Goal: Task Accomplishment & Management: Use online tool/utility

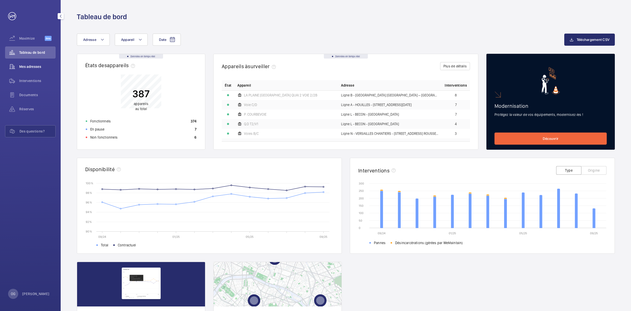
click at [30, 72] on div "Mes adresses" at bounding box center [30, 67] width 51 height 12
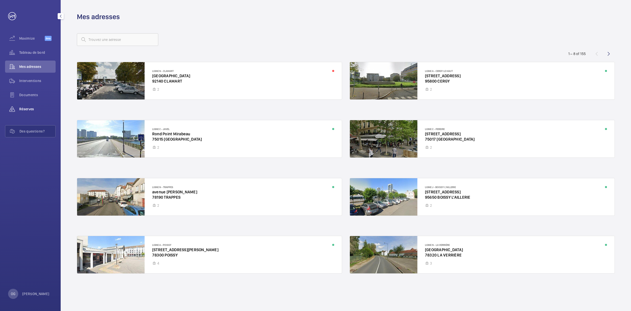
click at [37, 108] on span "Réserves" at bounding box center [37, 109] width 36 height 5
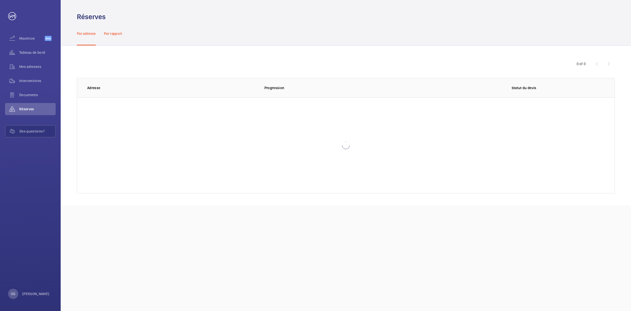
click at [109, 30] on div "Par rapport" at bounding box center [113, 33] width 18 height 24
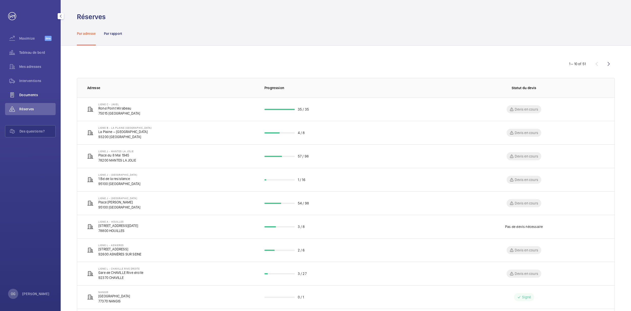
click at [35, 99] on div "Documents" at bounding box center [30, 95] width 51 height 12
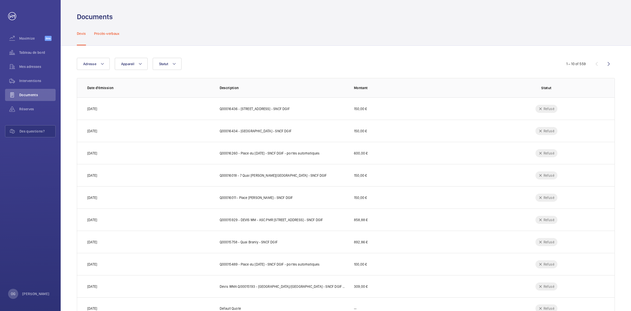
click at [100, 30] on div "Procès-verbaux" at bounding box center [107, 33] width 26 height 24
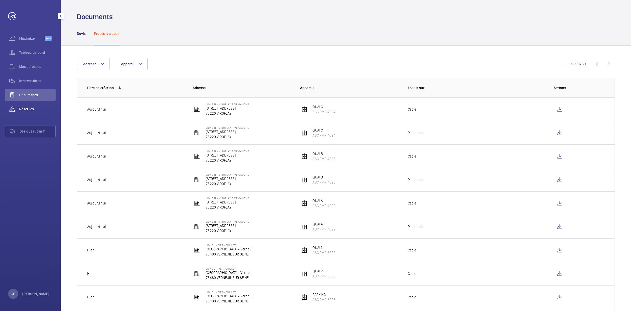
click at [32, 109] on span "Réserves" at bounding box center [37, 109] width 36 height 5
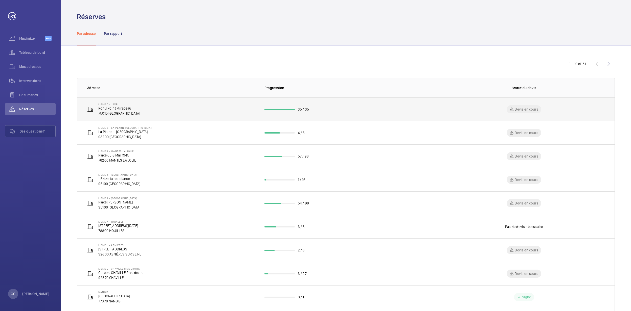
click at [161, 111] on td "Ligne C - JAVEL Rond Point Mirabeau 75015 PARIS" at bounding box center [166, 110] width 179 height 24
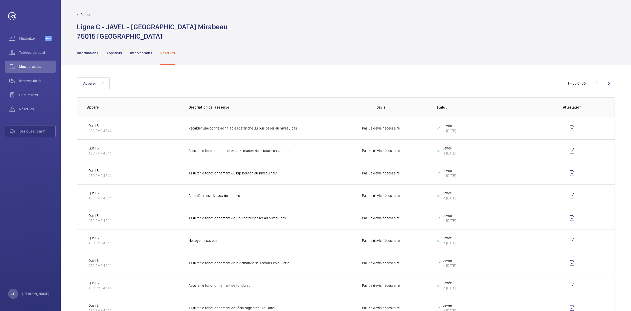
click at [162, 50] on div "Réserves" at bounding box center [167, 53] width 15 height 24
click at [115, 53] on p "Appareils" at bounding box center [113, 53] width 15 height 5
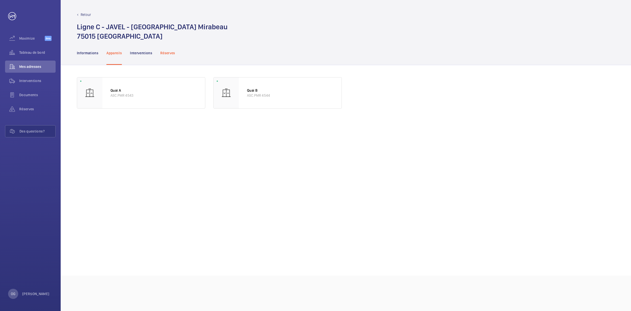
click at [168, 57] on div "Réserves" at bounding box center [167, 53] width 15 height 24
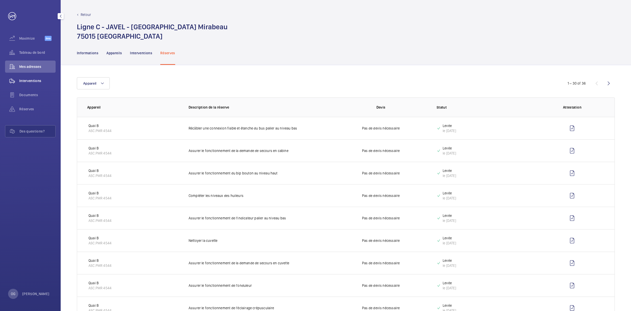
click at [41, 81] on span "Interventions" at bounding box center [37, 80] width 36 height 5
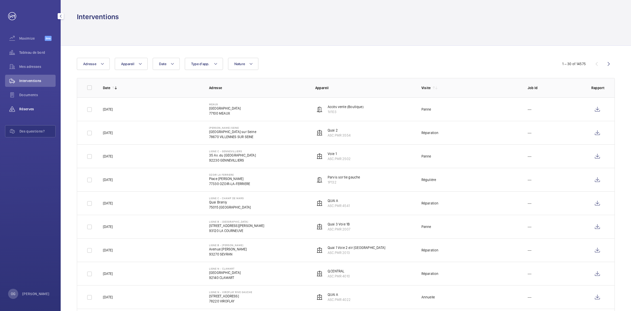
click at [41, 108] on span "Réserves" at bounding box center [37, 109] width 36 height 5
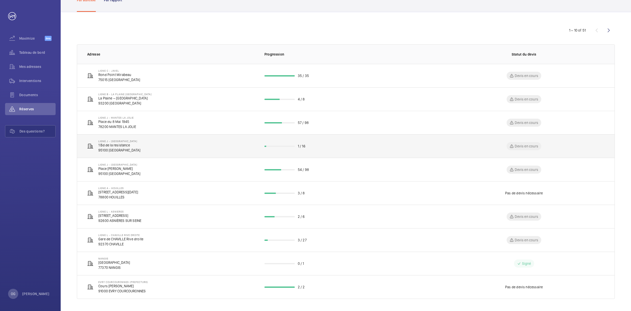
scroll to position [35, 0]
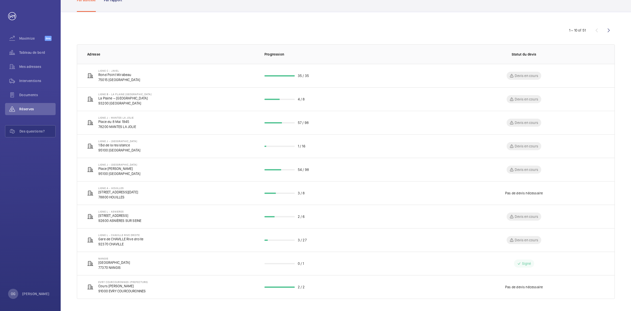
click at [617, 30] on div "1 – 10 of 51 Adresse Progression Statut du devis Ligne C - JAVEL Rond Point Mir…" at bounding box center [346, 161] width 570 height 299
click at [611, 31] on wm-front-icon-button at bounding box center [608, 30] width 12 height 12
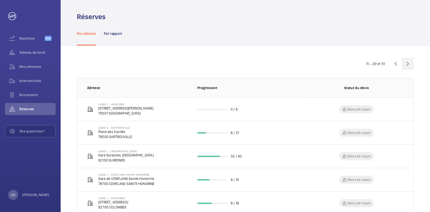
click at [410, 64] on wm-front-icon-button at bounding box center [408, 64] width 12 height 12
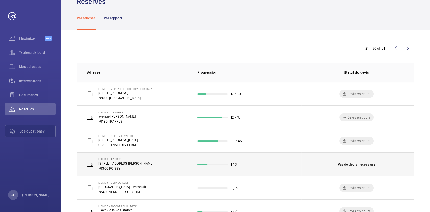
scroll to position [23, 0]
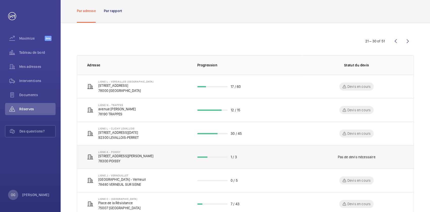
click at [172, 152] on td "Ligne A - POISSY 14 Place Georges Pompidou 78300 POISSY" at bounding box center [133, 157] width 112 height 24
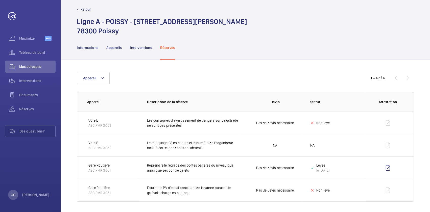
scroll to position [7, 0]
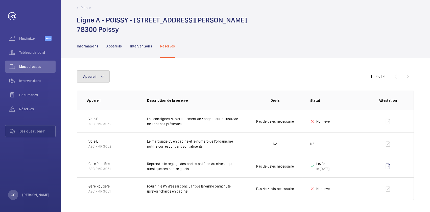
click at [102, 76] on mat-icon at bounding box center [102, 77] width 4 height 6
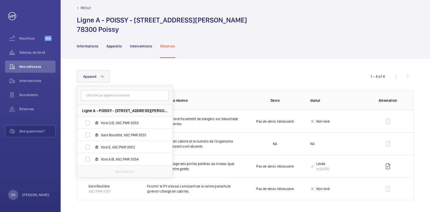
click at [170, 66] on div "Appareil Ligne A - POISSY - 14 Place Georges Pompidou, 78300 POISSY Voie C/D, A…" at bounding box center [245, 135] width 369 height 154
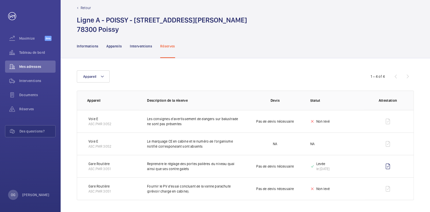
click at [167, 50] on div "Réserves" at bounding box center [167, 46] width 15 height 24
click at [167, 46] on p "Réserves" at bounding box center [167, 46] width 15 height 5
click at [167, 45] on p "Réserves" at bounding box center [167, 46] width 15 height 5
click at [101, 52] on nav "Informations Appareils Interventions Réserves" at bounding box center [126, 46] width 98 height 24
click at [109, 48] on p "Appareils" at bounding box center [113, 46] width 15 height 5
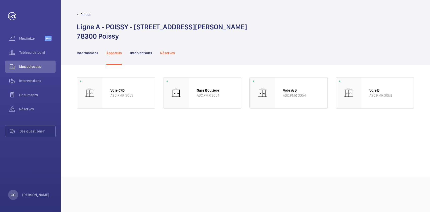
click at [167, 56] on div "Réserves" at bounding box center [167, 53] width 15 height 24
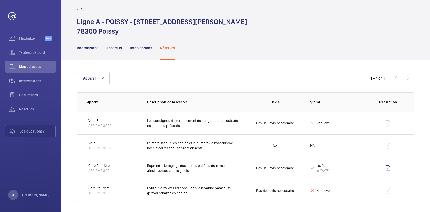
scroll to position [7, 0]
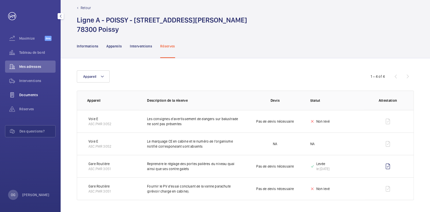
click at [32, 101] on div "Documents" at bounding box center [30, 95] width 51 height 12
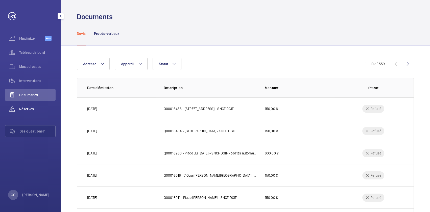
click at [32, 106] on div "Réserves" at bounding box center [30, 109] width 51 height 12
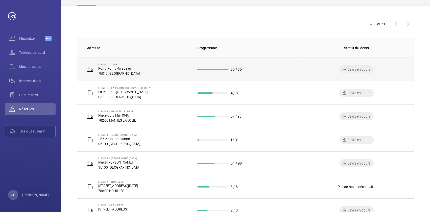
scroll to position [46, 0]
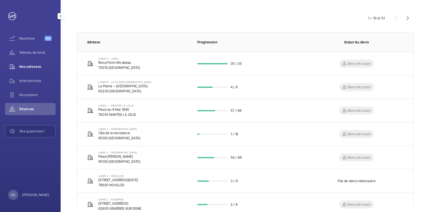
click at [41, 70] on div "Mes adresses" at bounding box center [30, 67] width 51 height 12
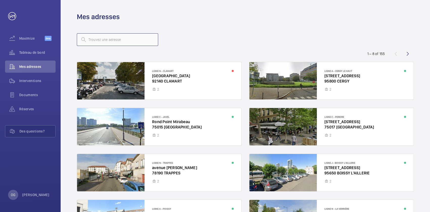
click at [133, 39] on input "text" at bounding box center [117, 39] width 81 height 13
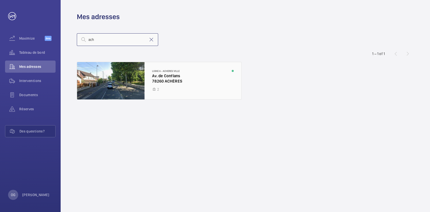
type input "ach"
click at [181, 89] on div at bounding box center [159, 80] width 164 height 37
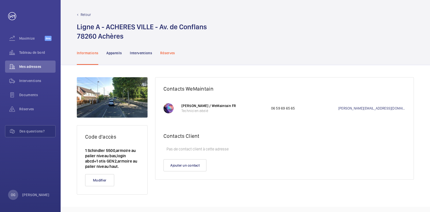
click at [168, 53] on p "Réserves" at bounding box center [167, 53] width 15 height 5
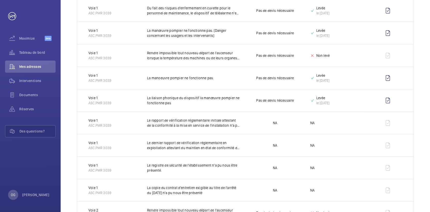
scroll to position [275, 0]
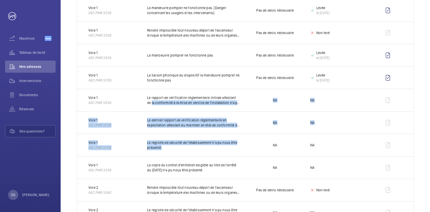
drag, startPoint x: 147, startPoint y: 101, endPoint x: 214, endPoint y: 155, distance: 86.3
click at [0, 0] on tbody "Voie 2 ASC.PMR 3040 Les consignes d'utilisation de la manœuvre électrique de ra…" at bounding box center [0, 0] width 0 height 0
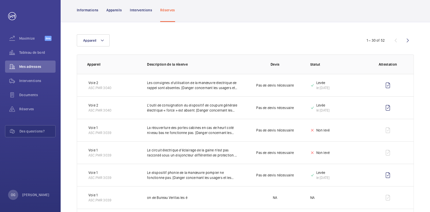
scroll to position [0, 0]
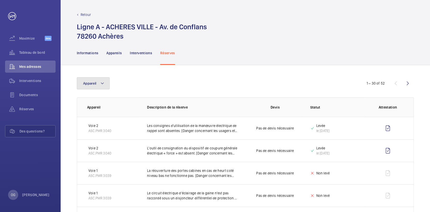
click at [87, 81] on span "Appareil" at bounding box center [89, 83] width 13 height 4
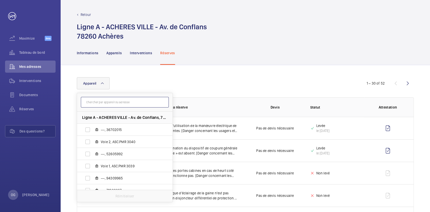
click at [108, 100] on input "text" at bounding box center [125, 102] width 88 height 11
paste input "3039"
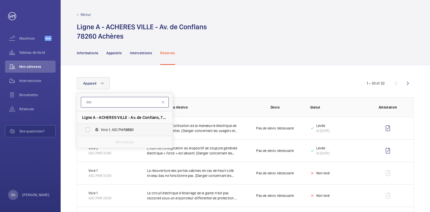
type input "303"
click at [119, 132] on span "Voie 1, ASC.PMR 303 9" at bounding box center [130, 129] width 59 height 5
click at [93, 132] on input "Voie 1, ASC.PMR 303 9" at bounding box center [88, 130] width 10 height 10
checkbox input "true"
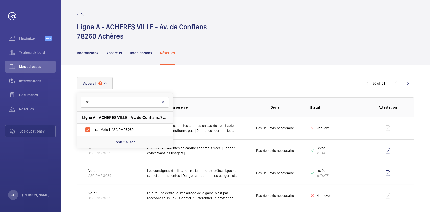
click at [224, 87] on div "Appareil 1 303 Ligne A - ACHERES VILLE - Av. de Conflans, 78260 ACHÈRES Voie 1,…" at bounding box center [215, 83] width 276 height 12
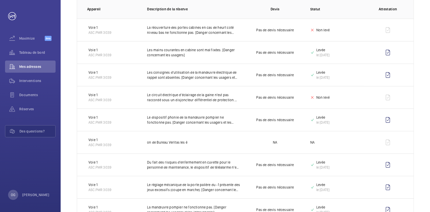
scroll to position [92, 0]
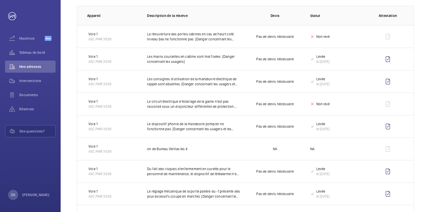
click at [389, 105] on td at bounding box center [389, 104] width 50 height 22
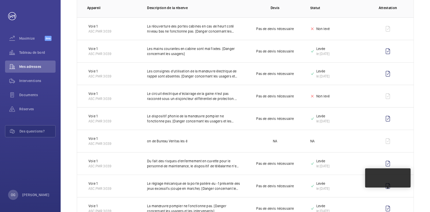
scroll to position [115, 0]
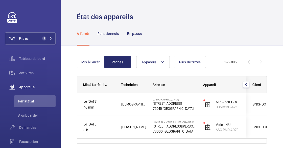
scroll to position [19, 0]
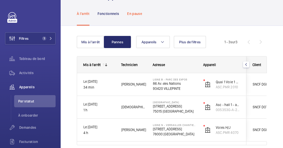
scroll to position [41, 0]
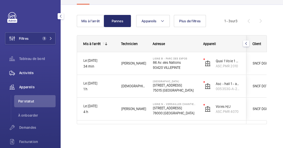
click at [31, 72] on span "Activités" at bounding box center [37, 72] width 36 height 5
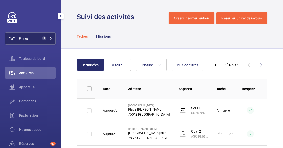
click at [49, 34] on button "Filtres 1" at bounding box center [30, 38] width 51 height 12
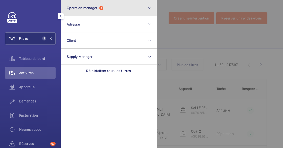
click at [84, 11] on button "Operation manager 1" at bounding box center [109, 8] width 96 height 16
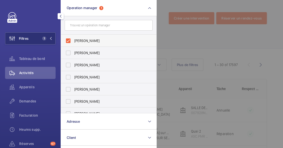
click at [103, 39] on span "[PERSON_NAME]" at bounding box center [108, 40] width 69 height 5
click at [73, 39] on input "[PERSON_NAME]" at bounding box center [68, 41] width 10 height 10
checkbox input "false"
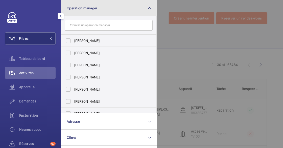
click at [85, 13] on button "Operation manager" at bounding box center [109, 8] width 96 height 16
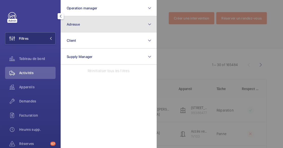
click at [79, 24] on span "Adresse" at bounding box center [73, 24] width 13 height 4
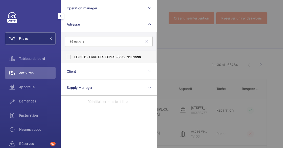
type input "86 nations"
click at [116, 58] on span "LIGNE B - PARC DES EXPOS - 86 Av. des Nations , VILLEPINTE 93420" at bounding box center [108, 56] width 69 height 5
click at [73, 58] on input "LIGNE B - PARC DES EXPOS - 86 Av. des Nations , VILLEPINTE 93420" at bounding box center [68, 57] width 10 height 10
checkbox input "true"
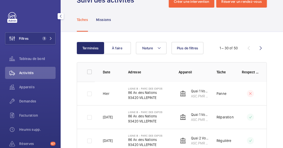
scroll to position [23, 0]
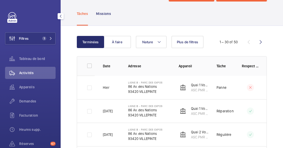
click at [149, 114] on p "93420 VILLEPINTE" at bounding box center [145, 114] width 35 height 5
click at [227, 111] on p "Réparation" at bounding box center [225, 110] width 17 height 5
click at [37, 79] on div "Activités" at bounding box center [30, 74] width 51 height 14
click at [35, 84] on div "Appareils" at bounding box center [30, 87] width 51 height 12
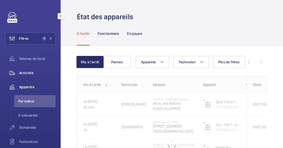
click at [40, 70] on span "Activités" at bounding box center [37, 72] width 36 height 5
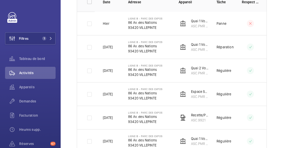
scroll to position [138, 0]
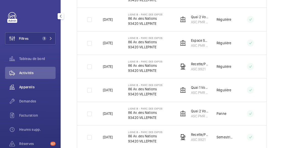
click at [21, 86] on span "Appareils" at bounding box center [37, 86] width 36 height 5
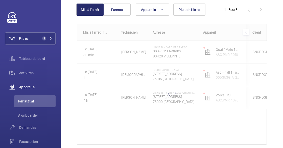
scroll to position [9, 0]
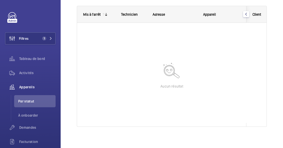
scroll to position [73, 0]
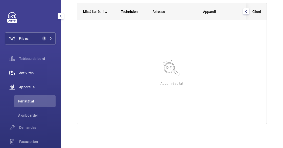
click at [39, 68] on div "Activités" at bounding box center [30, 73] width 51 height 12
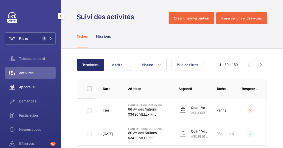
click at [25, 86] on span "Appareils" at bounding box center [37, 86] width 36 height 5
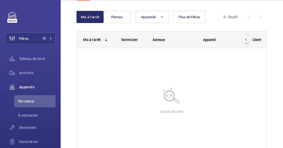
scroll to position [73, 0]
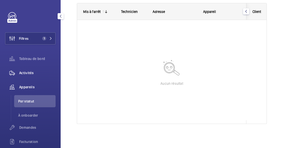
click at [33, 76] on div "Activités" at bounding box center [30, 73] width 51 height 12
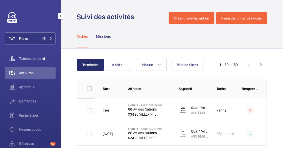
click at [30, 61] on span "Tableau de bord" at bounding box center [37, 58] width 36 height 5
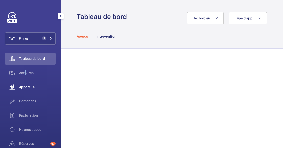
drag, startPoint x: 24, startPoint y: 74, endPoint x: 53, endPoint y: 87, distance: 32.0
click at [25, 73] on span "Activités" at bounding box center [37, 72] width 36 height 5
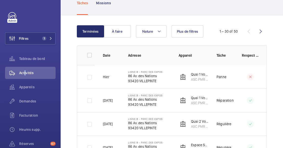
scroll to position [92, 0]
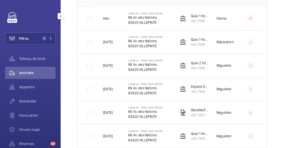
drag, startPoint x: 28, startPoint y: 86, endPoint x: 53, endPoint y: 94, distance: 26.2
click at [30, 85] on span "Appareils" at bounding box center [37, 86] width 36 height 5
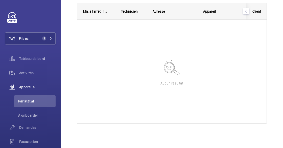
scroll to position [73, 0]
click at [35, 75] on div "Activités" at bounding box center [30, 73] width 51 height 12
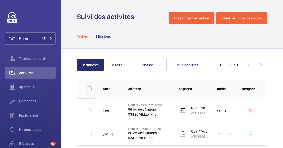
drag, startPoint x: 127, startPoint y: 105, endPoint x: 165, endPoint y: 121, distance: 40.7
click at [165, 121] on td "LIGNE B - PARC DES EXPOS 86 Av. des Nations 93420 VILLEPINTE" at bounding box center [145, 110] width 51 height 24
copy div "LIGNE B - PARC DES EXPOS 86 Av. des Nations 93420 VILLEPINTE"
click at [24, 92] on div "Appareils" at bounding box center [30, 87] width 51 height 12
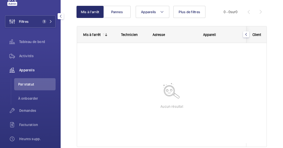
scroll to position [23, 0]
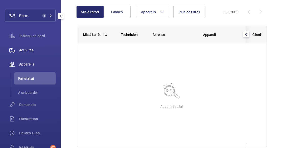
click at [29, 46] on div "Activités" at bounding box center [30, 50] width 51 height 12
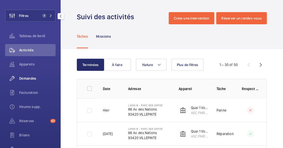
click at [16, 79] on wm-front-icon-button at bounding box center [12, 78] width 14 height 12
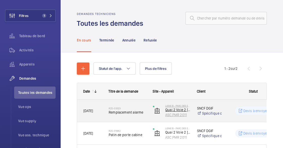
scroll to position [24, 0]
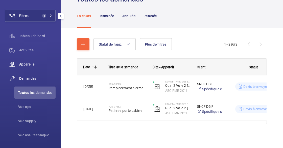
click at [27, 62] on span "Appareils" at bounding box center [37, 64] width 36 height 5
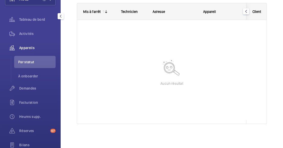
scroll to position [46, 0]
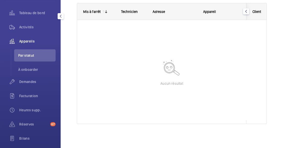
click at [20, 20] on div "Tableau de bord" at bounding box center [30, 14] width 51 height 14
click at [22, 29] on div "Activités" at bounding box center [30, 27] width 51 height 12
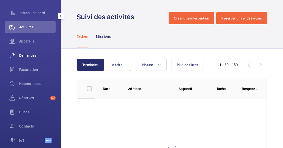
click at [26, 54] on span "Demandes" at bounding box center [37, 55] width 36 height 5
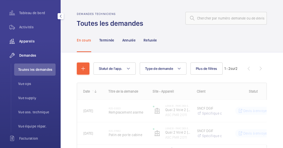
click at [28, 43] on span "Appareils" at bounding box center [37, 41] width 36 height 5
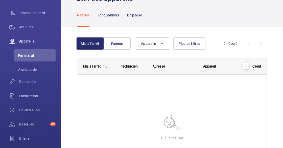
scroll to position [23, 0]
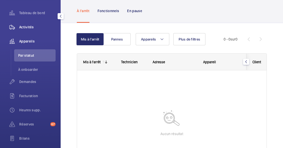
click at [27, 28] on span "Activités" at bounding box center [37, 27] width 36 height 5
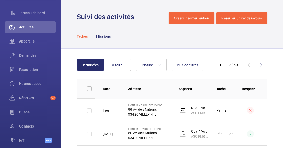
scroll to position [46, 0]
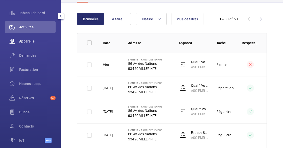
click at [20, 36] on div "Appareils" at bounding box center [30, 41] width 51 height 12
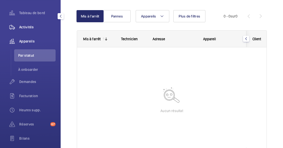
click at [27, 29] on span "Activités" at bounding box center [37, 27] width 36 height 5
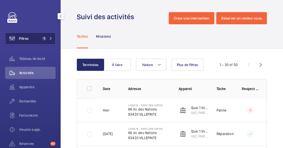
click at [41, 40] on span "1" at bounding box center [43, 38] width 6 height 4
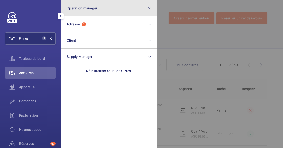
click at [79, 9] on span "Operation manager" at bounding box center [82, 8] width 31 height 4
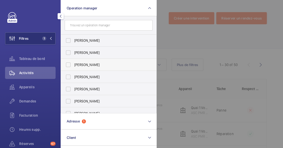
scroll to position [18, 0]
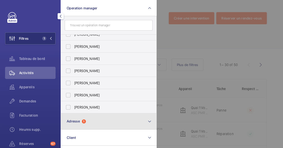
click at [96, 122] on button "Adresse 1" at bounding box center [109, 121] width 96 height 16
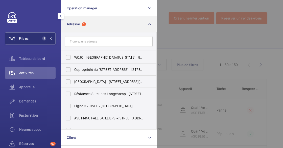
scroll to position [107, 0]
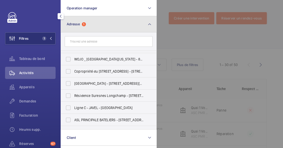
click at [106, 20] on button "Adresse 1" at bounding box center [109, 24] width 96 height 16
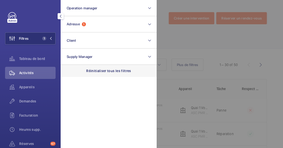
click at [109, 72] on p "Réinitialiser tous les filtres" at bounding box center [108, 70] width 45 height 5
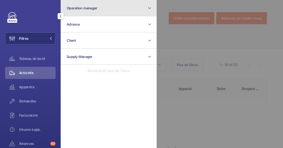
click at [105, 8] on button "Operation manager" at bounding box center [109, 8] width 96 height 16
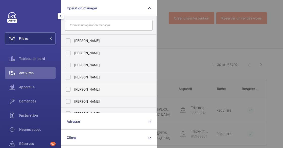
click at [94, 90] on span "[PERSON_NAME]" at bounding box center [108, 89] width 69 height 5
click at [73, 90] on input "[PERSON_NAME]" at bounding box center [68, 89] width 10 height 10
checkbox input "true"
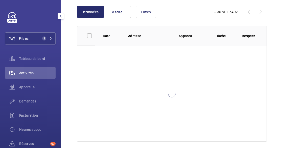
scroll to position [58, 0]
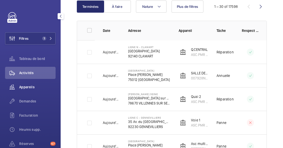
click at [26, 88] on span "Appareils" at bounding box center [37, 86] width 36 height 5
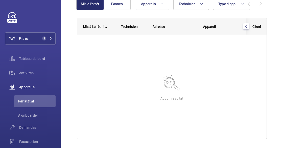
scroll to position [58, 0]
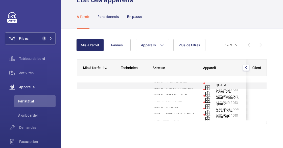
scroll to position [58, 0]
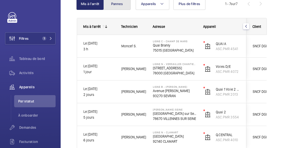
click at [120, 4] on button "Pannes" at bounding box center [116, 4] width 27 height 12
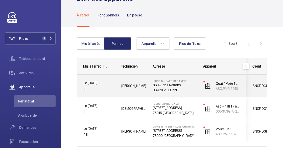
scroll to position [23, 0]
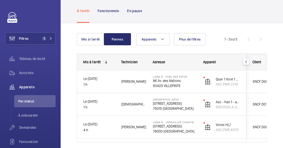
click at [63, 37] on div "Mis à l'arrêt Pannes Appareils Plus de filtres Technicien Type d'app. Réinitial…" at bounding box center [172, 95] width 222 height 144
